Goal: Task Accomplishment & Management: Use online tool/utility

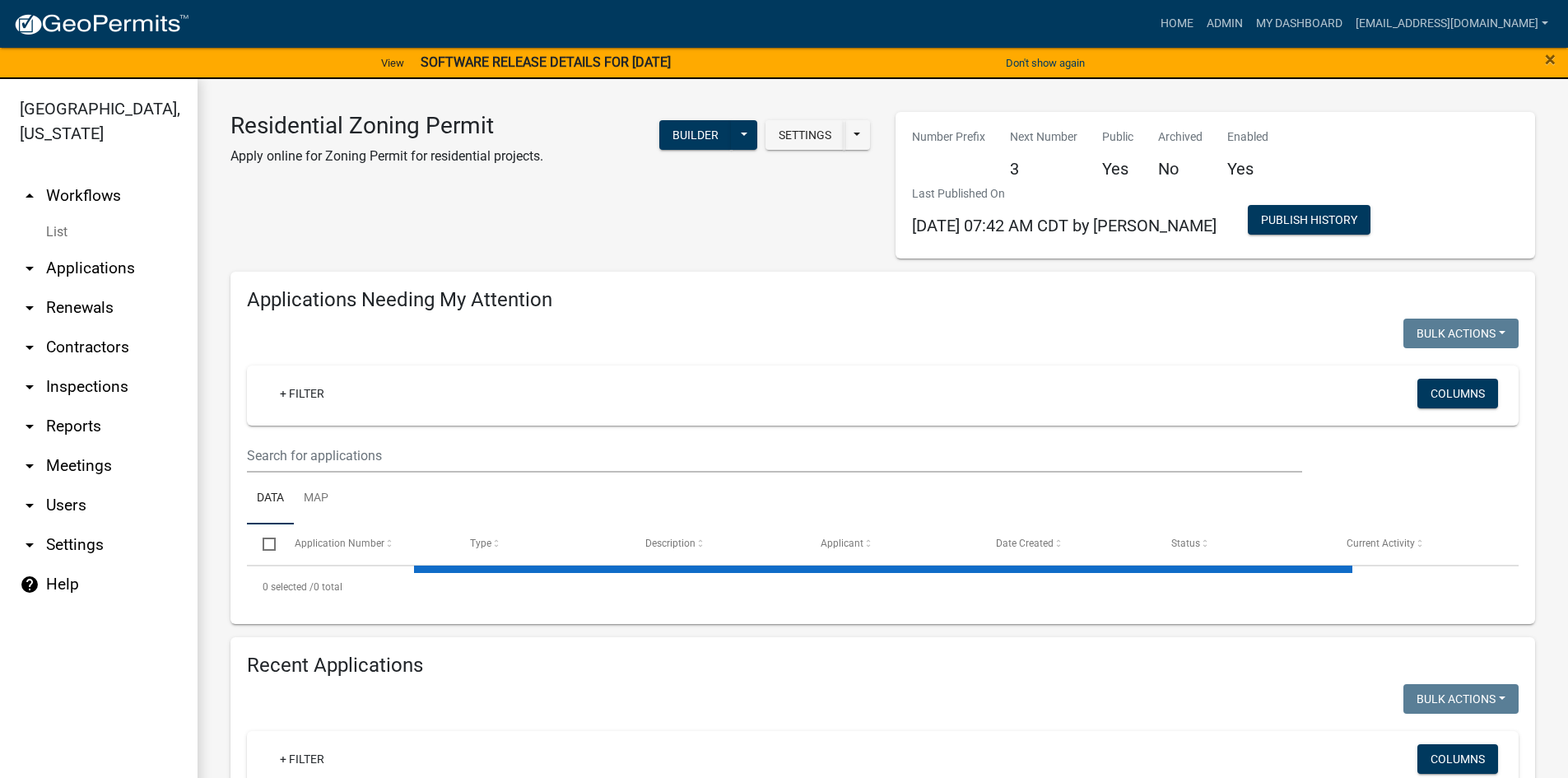
click at [68, 407] on link "arrow_drop_down Reports" at bounding box center [99, 426] width 198 height 40
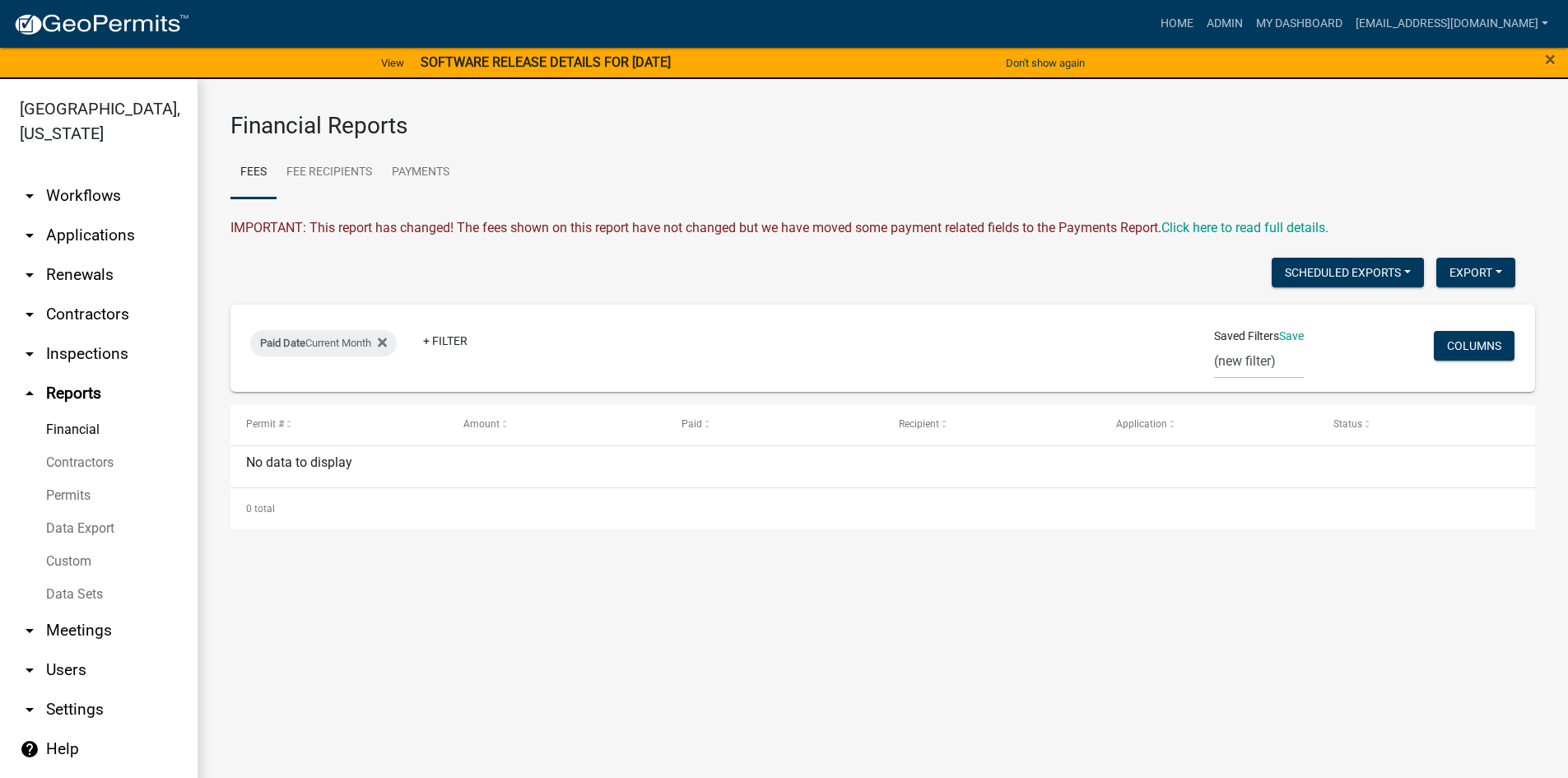
click at [86, 413] on link "Financial" at bounding box center [99, 430] width 198 height 33
click at [387, 339] on icon at bounding box center [382, 342] width 9 height 13
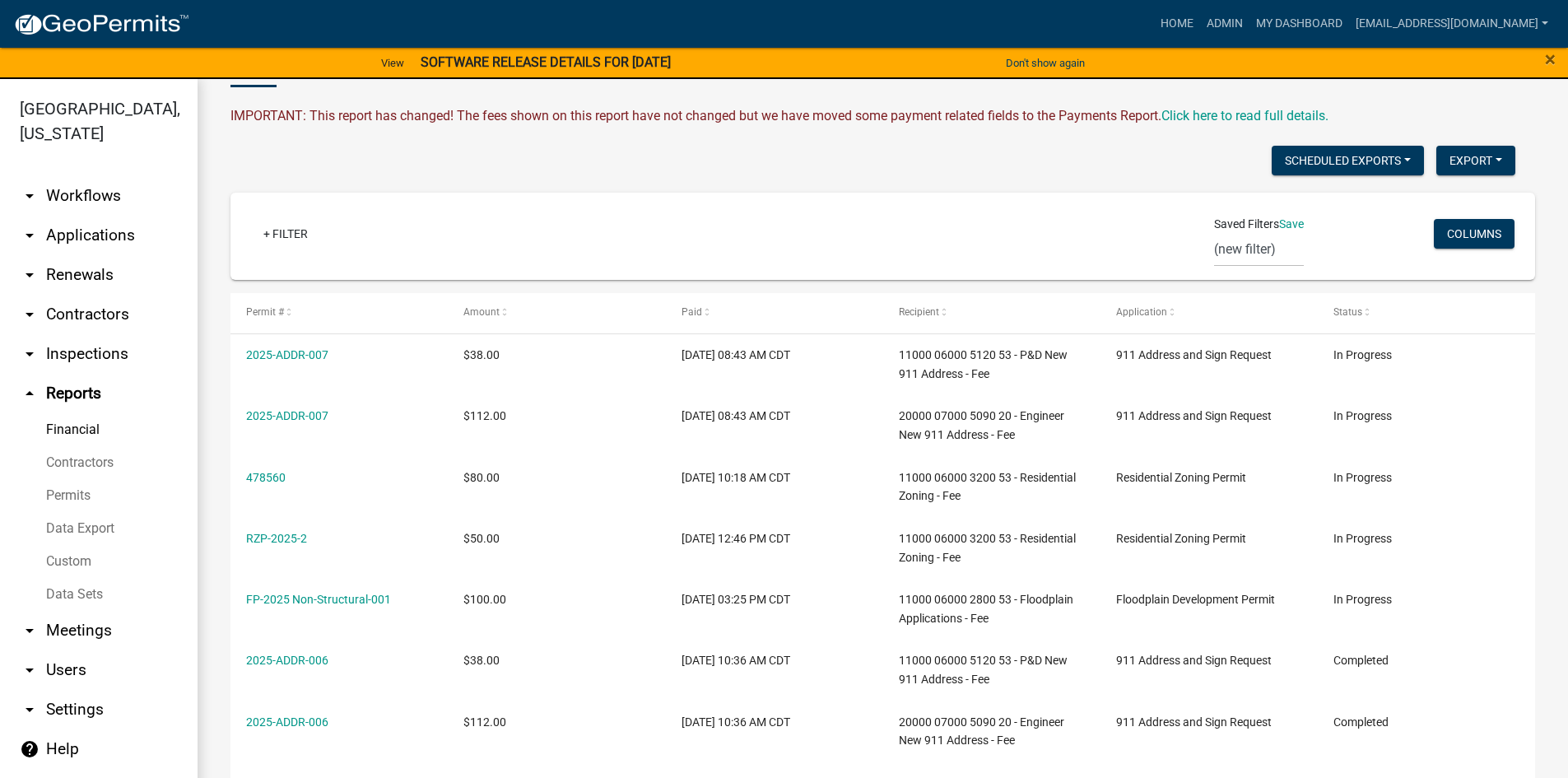
scroll to position [82, 0]
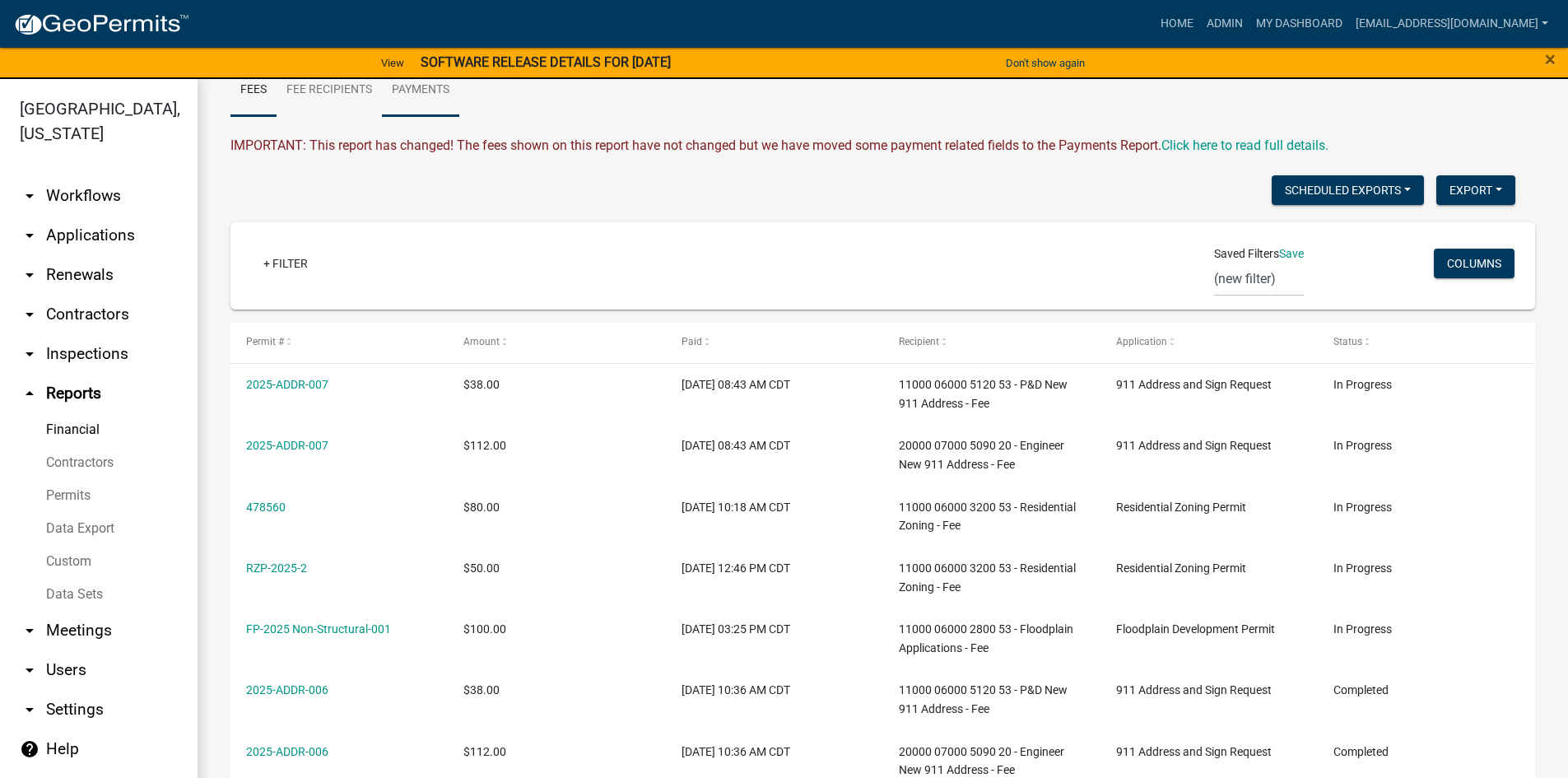
click at [423, 94] on link "Payments" at bounding box center [421, 91] width 77 height 53
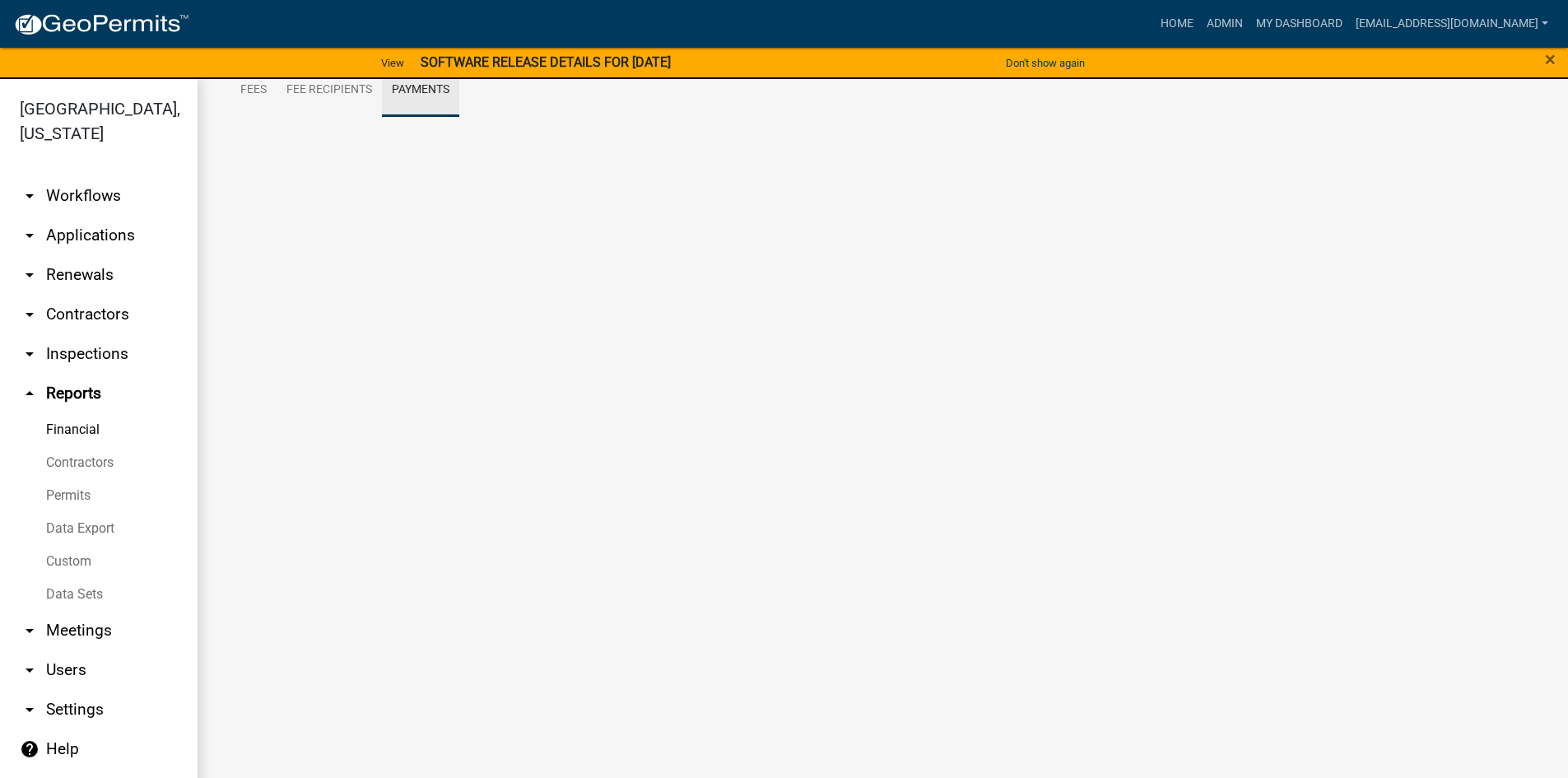
scroll to position [0, 0]
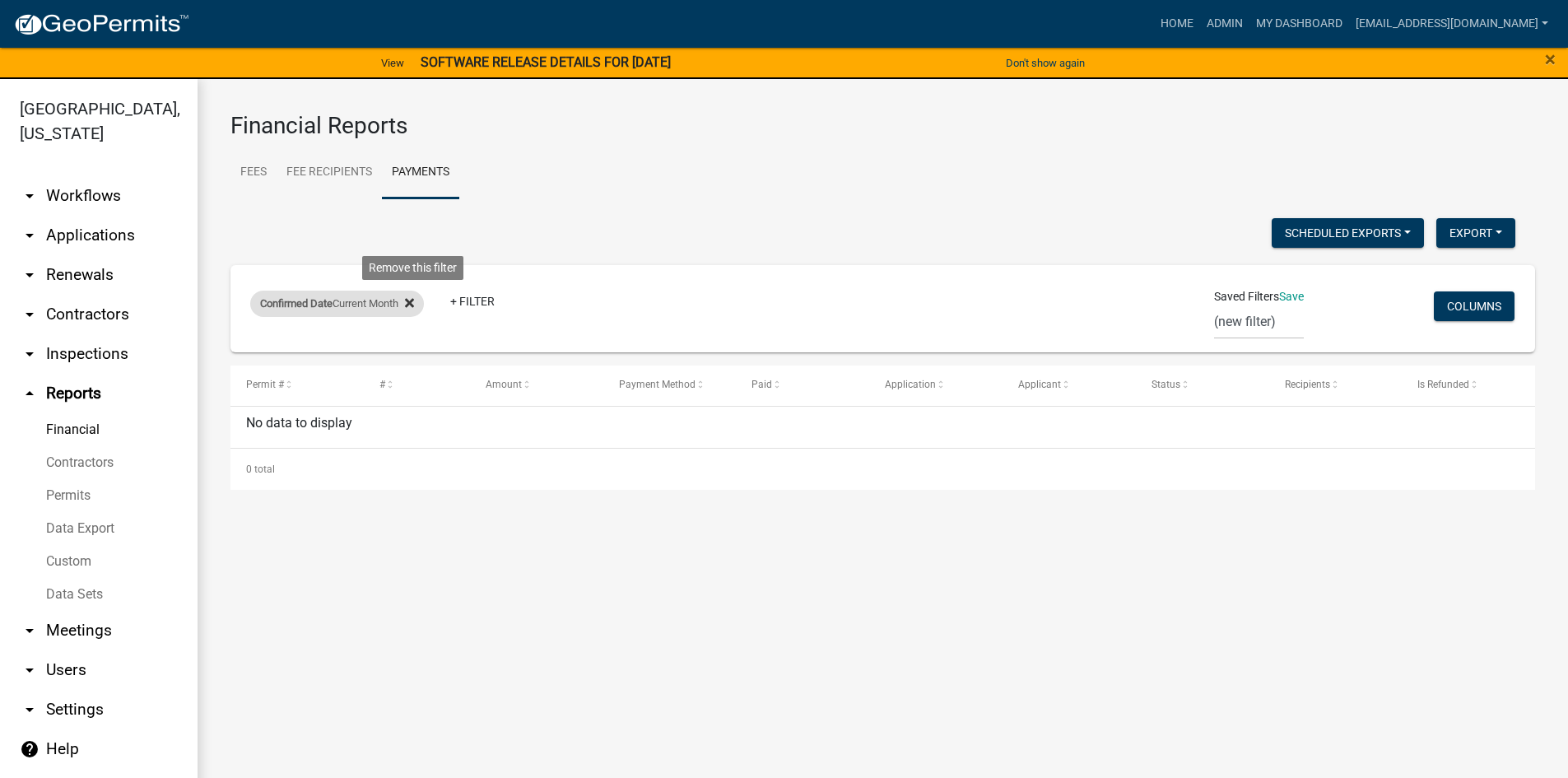
click at [411, 301] on fa-icon at bounding box center [406, 304] width 16 height 26
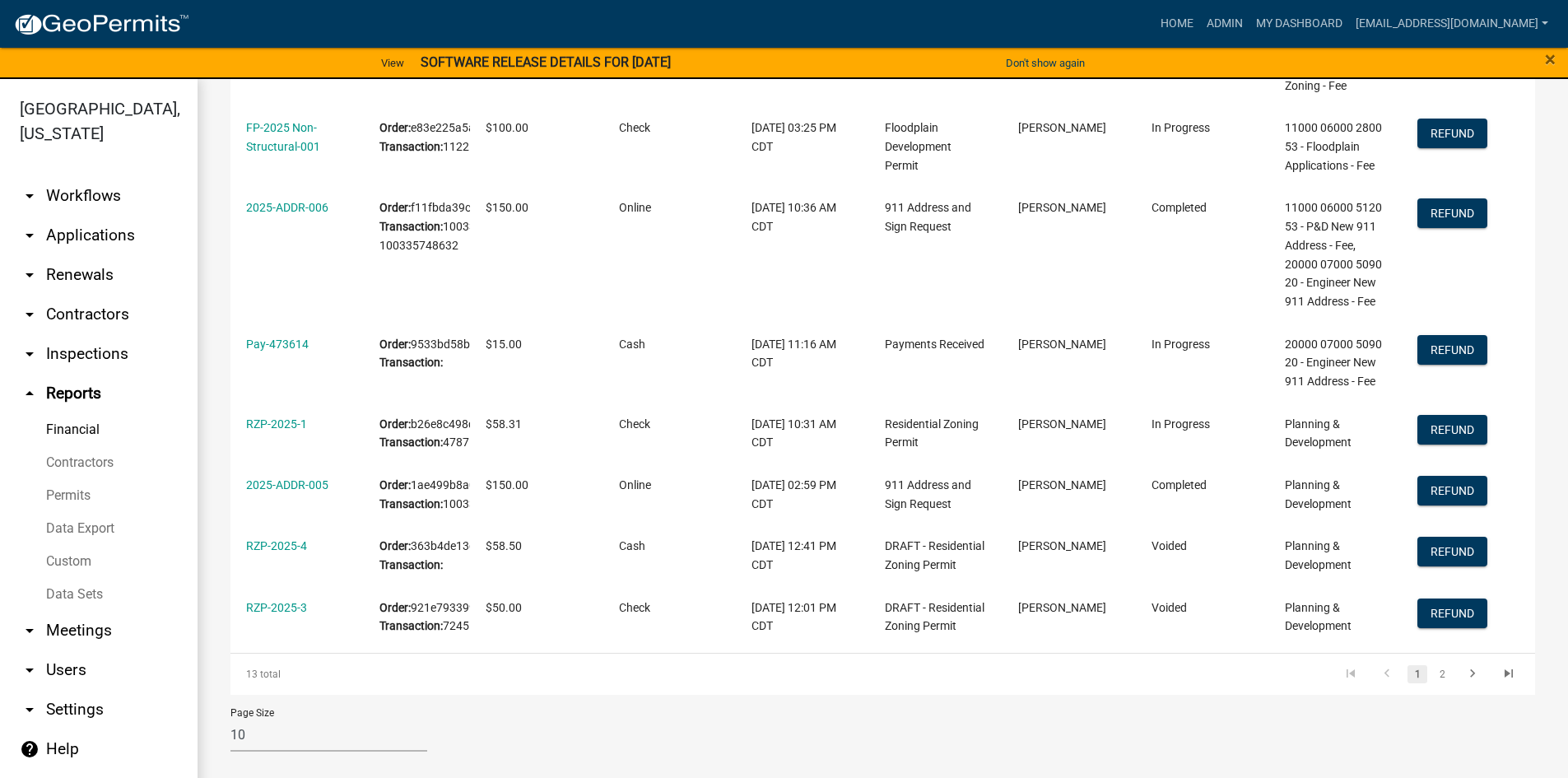
scroll to position [783, 0]
click at [1432, 671] on link "2" at bounding box center [1442, 674] width 20 height 18
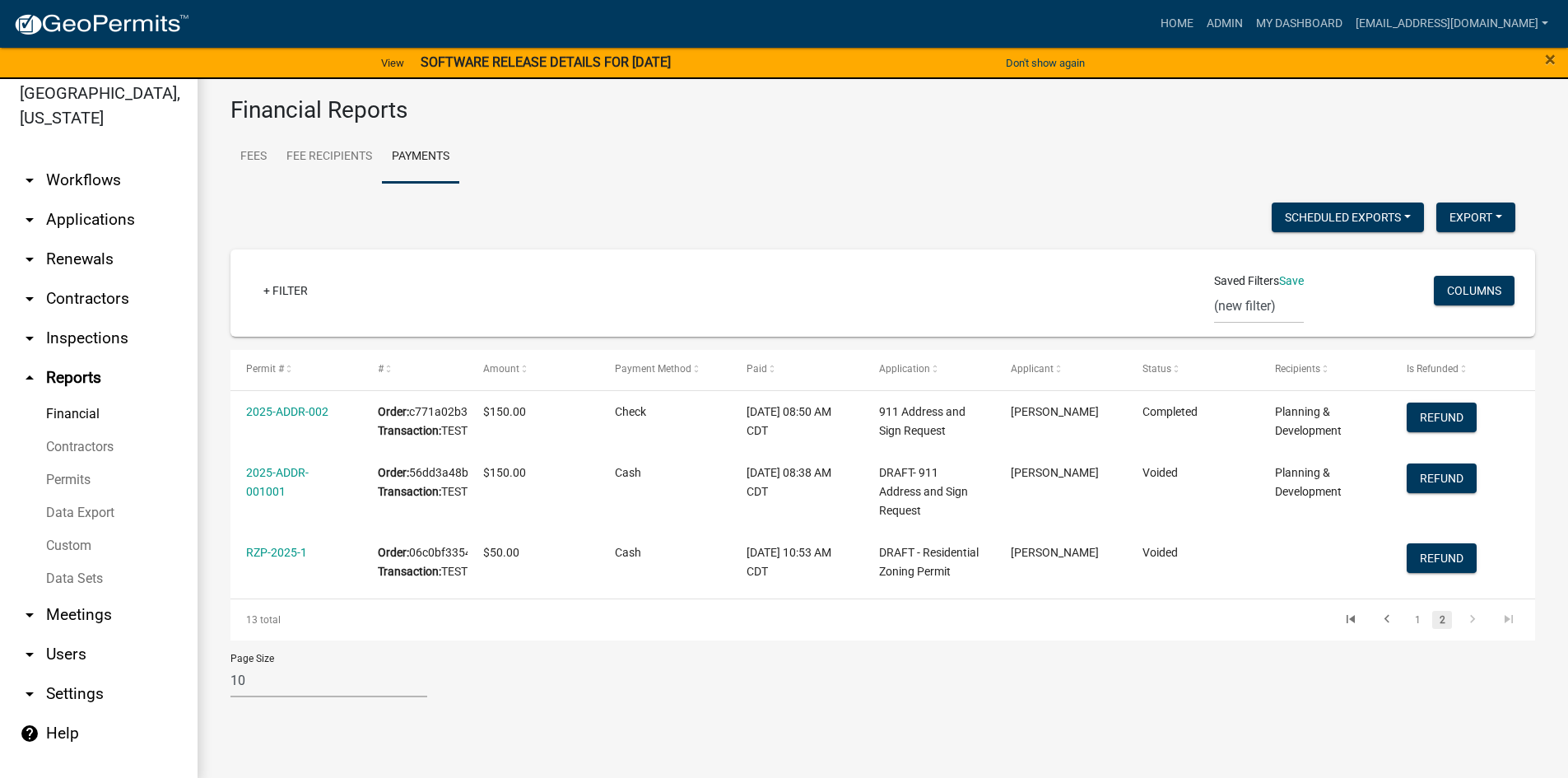
scroll to position [20, 0]
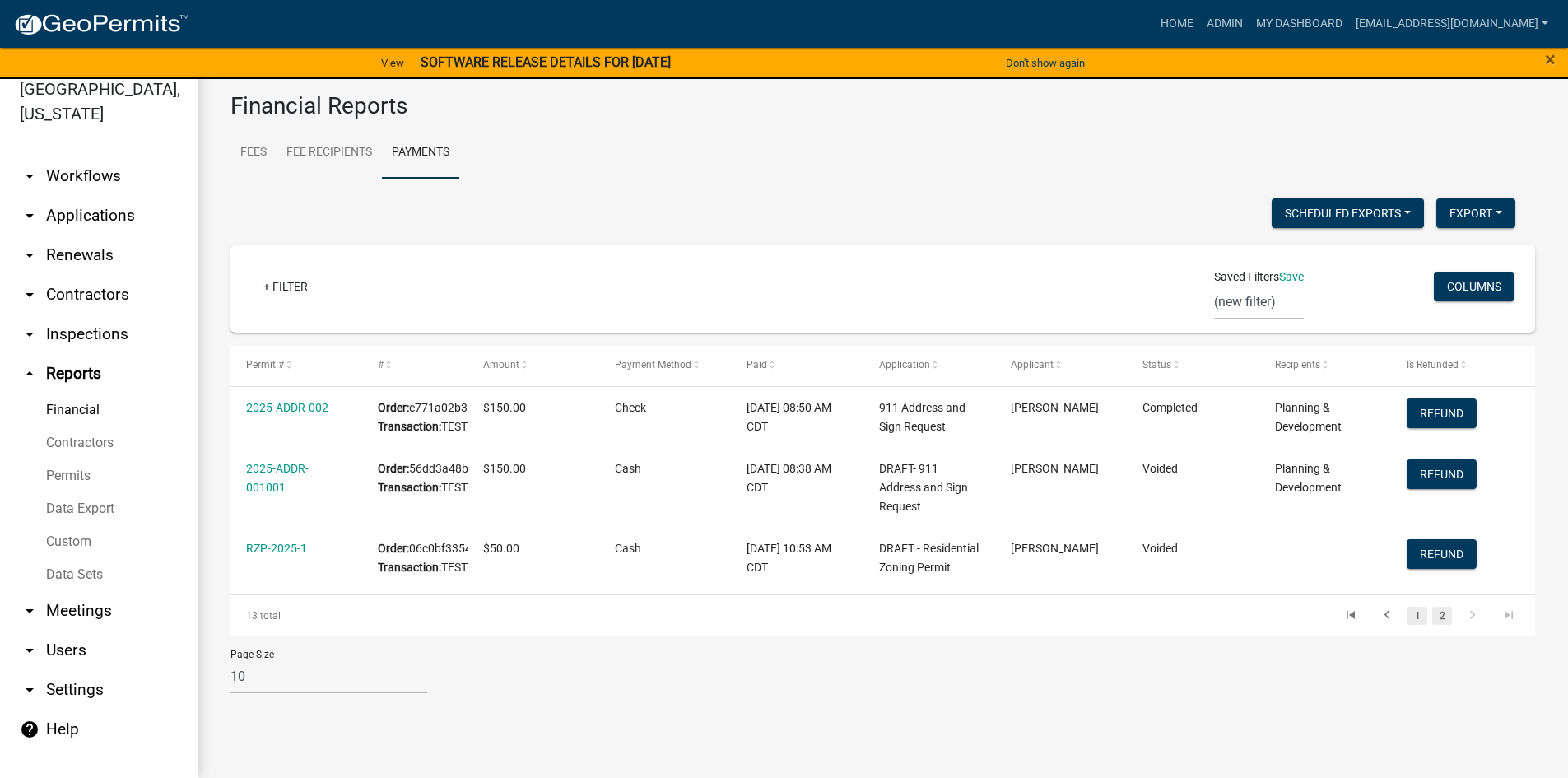
click at [1407, 625] on link "1" at bounding box center [1417, 616] width 20 height 18
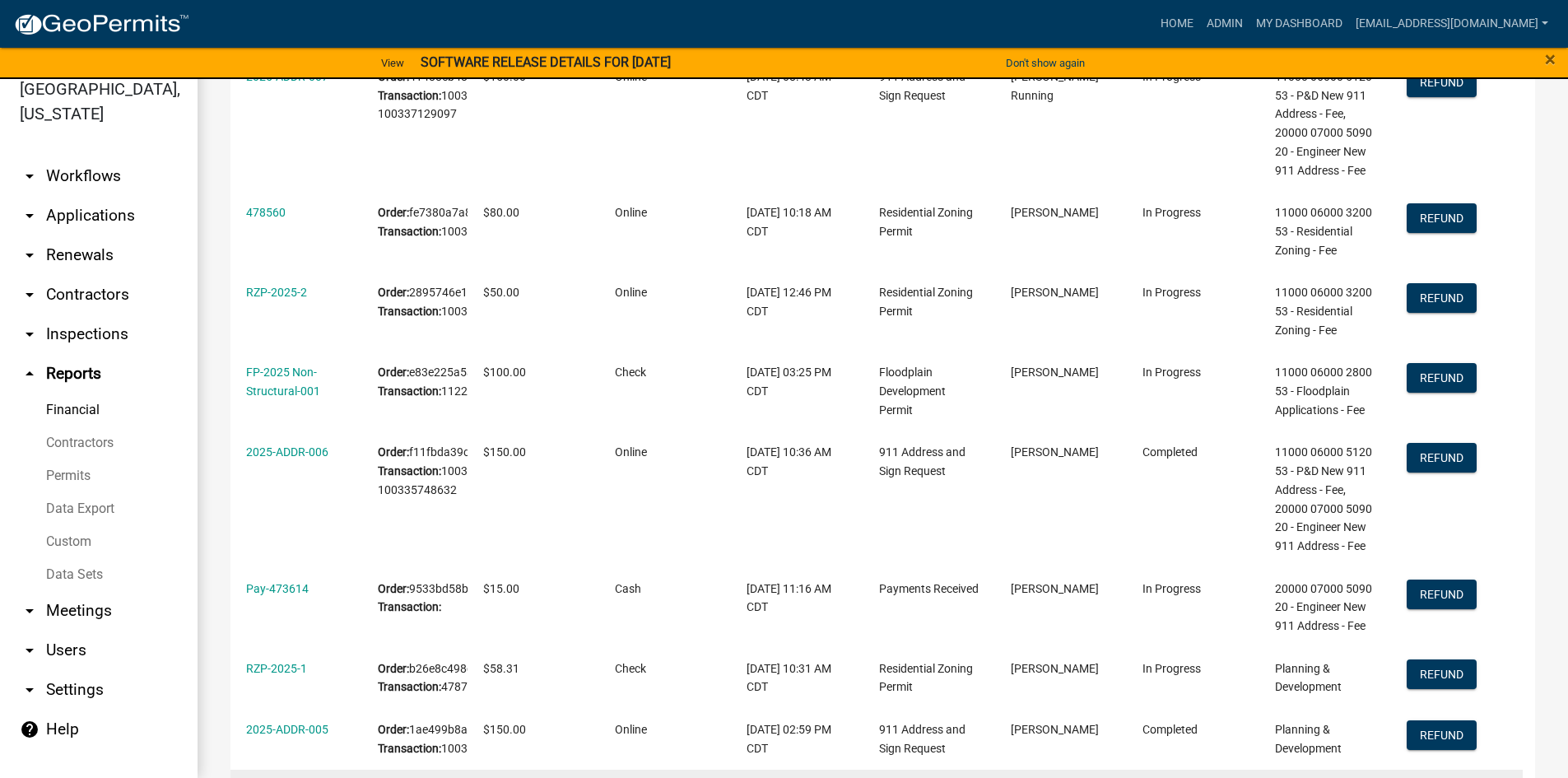
scroll to position [371, 0]
